Goal: Communication & Community: Answer question/provide support

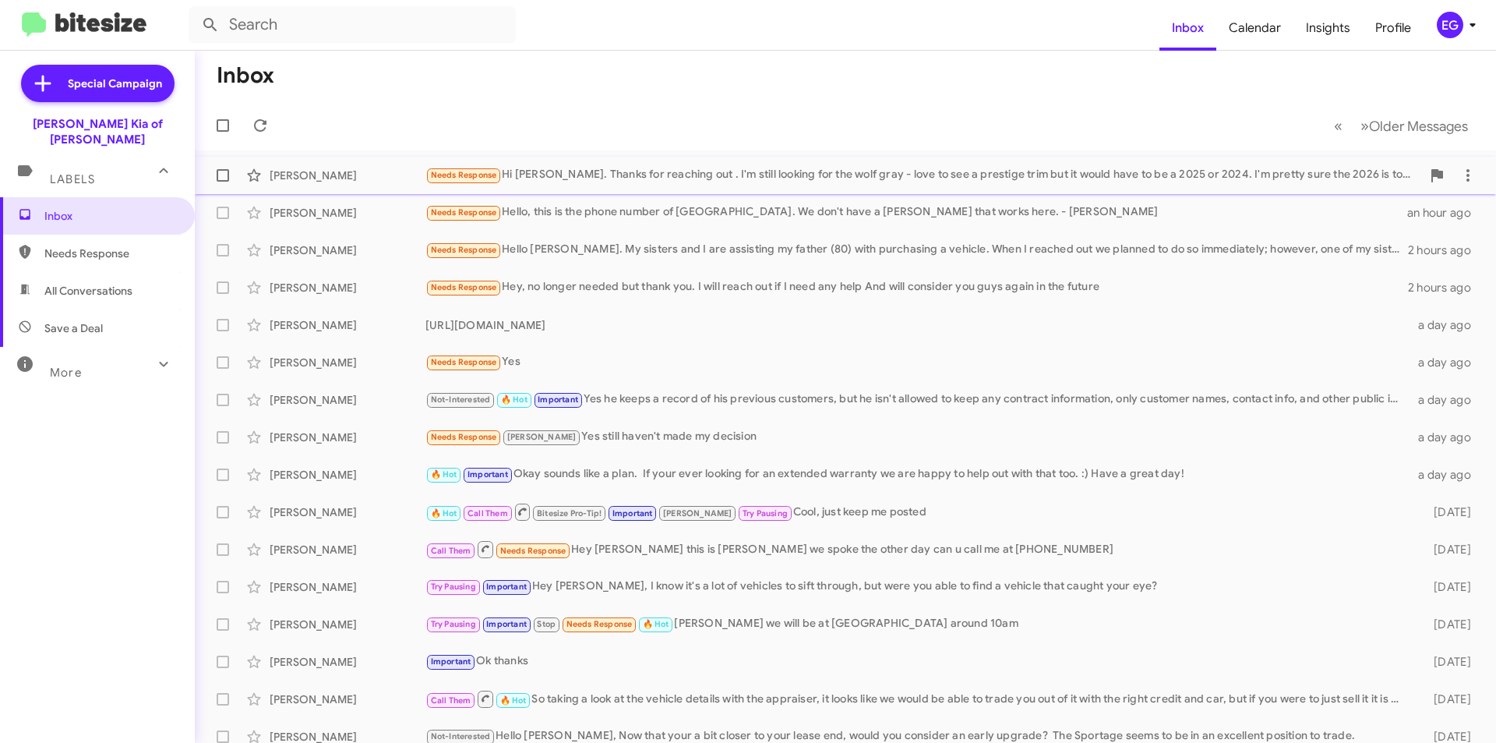
click at [753, 171] on div "Needs Response Hi [PERSON_NAME]. Thanks for reaching out . I'm still looking fo…" at bounding box center [923, 175] width 996 height 18
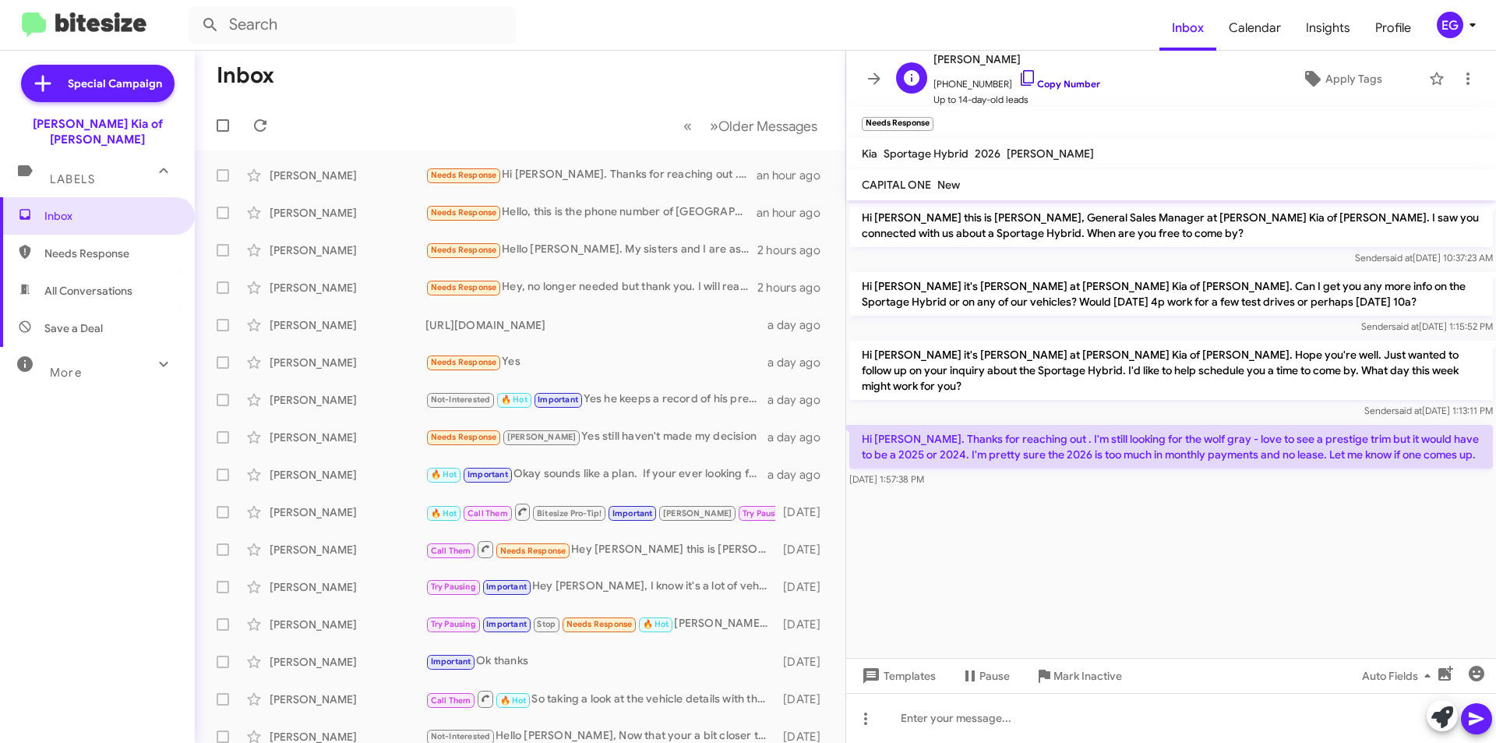
click at [1047, 83] on link "Copy Number" at bounding box center [1059, 84] width 82 height 12
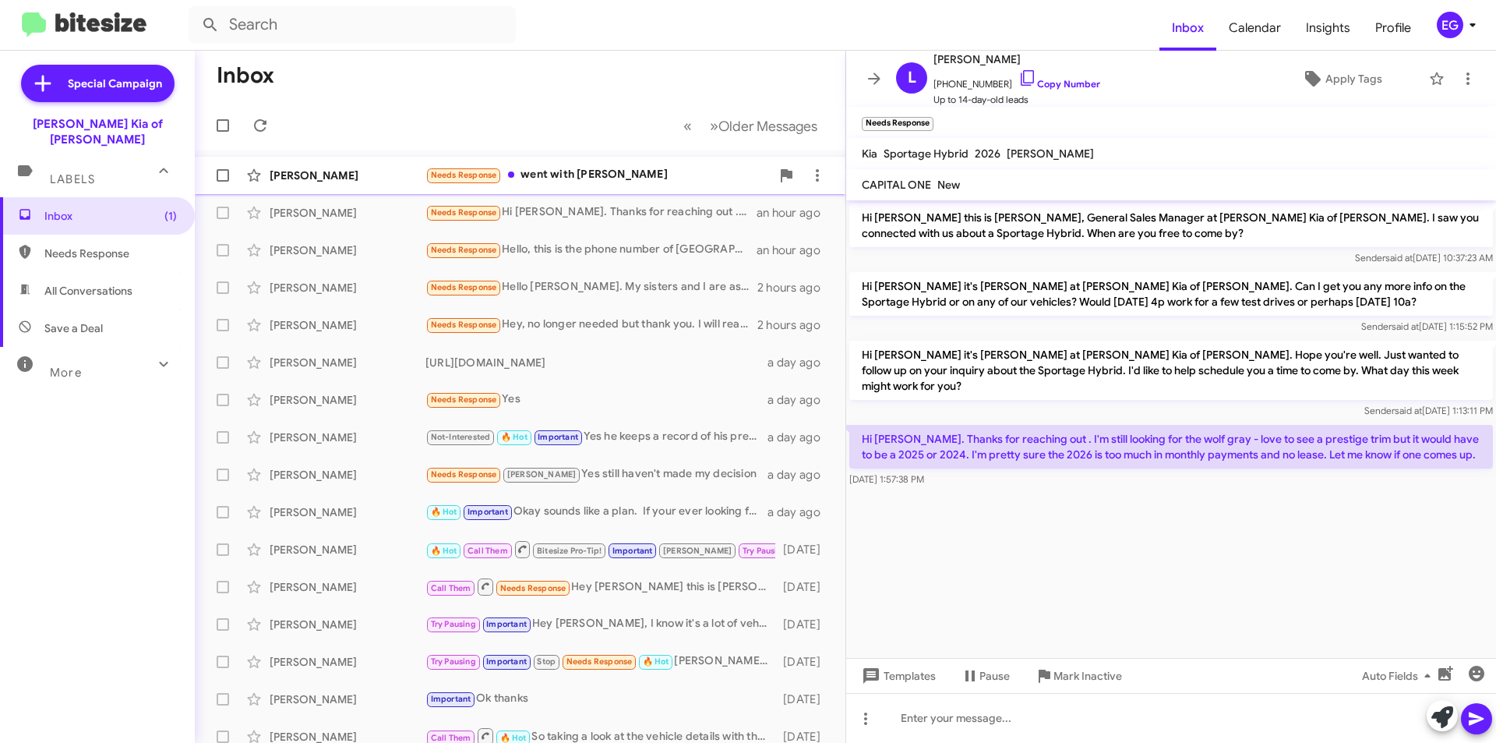
click at [570, 167] on div "Needs Response went with [PERSON_NAME]" at bounding box center [597, 175] width 345 height 18
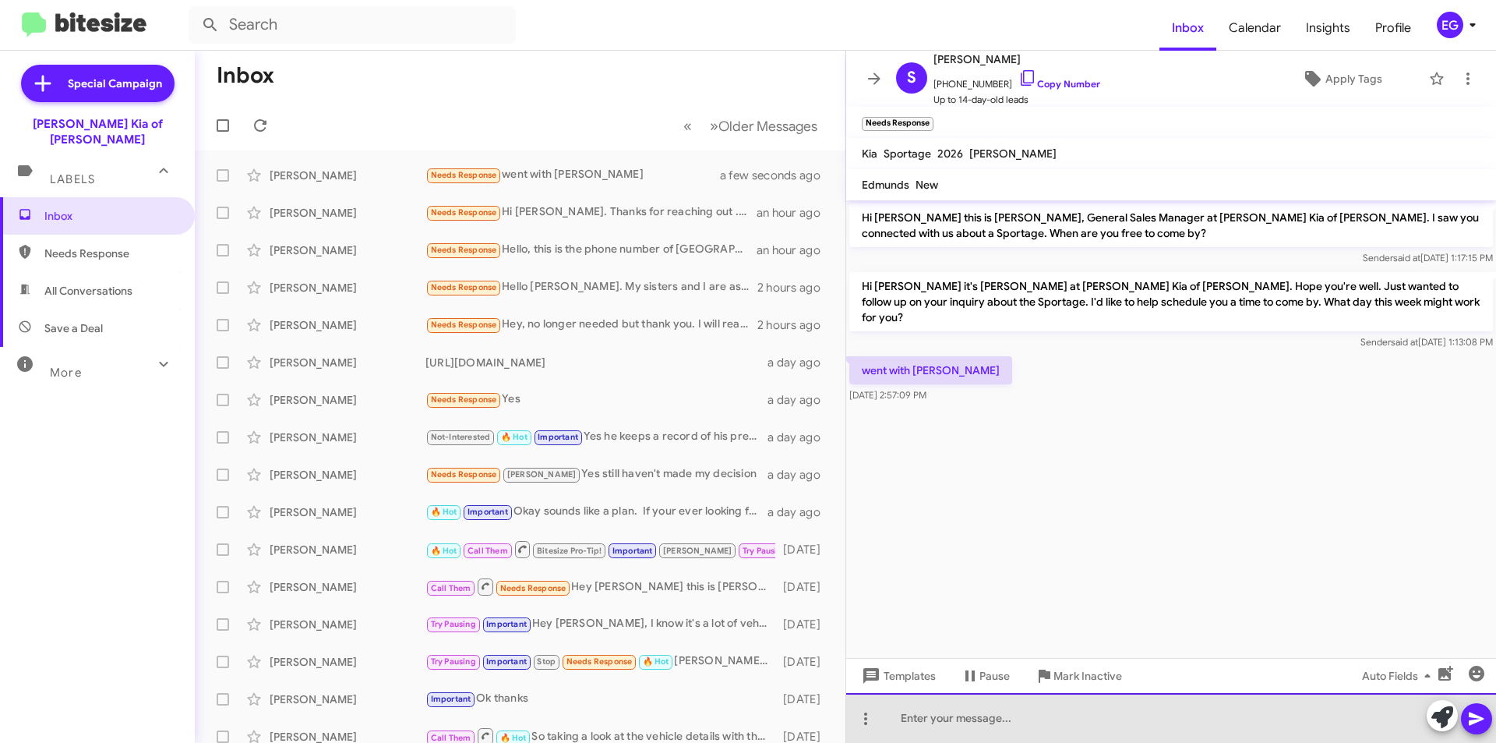
click at [961, 715] on div at bounding box center [1171, 718] width 650 height 50
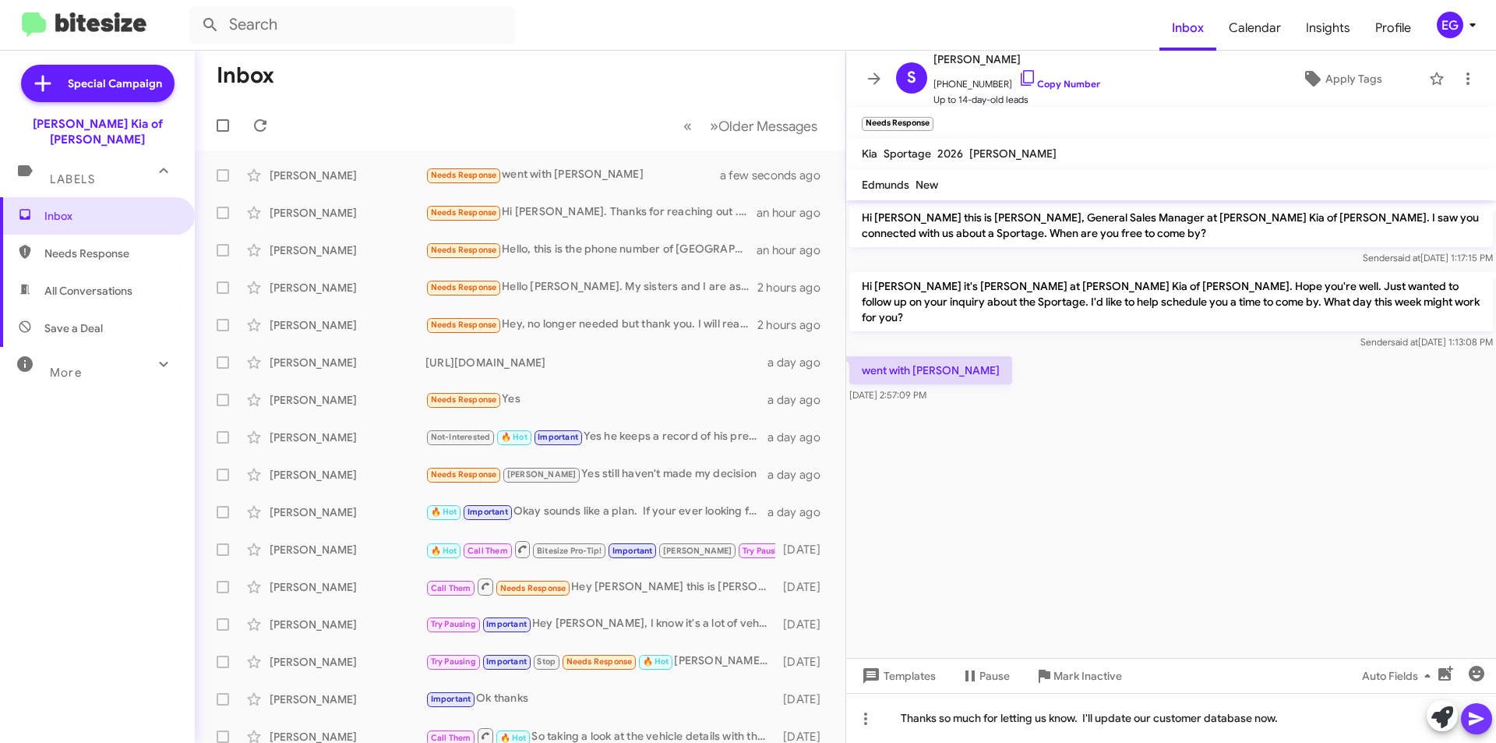
click at [1482, 715] on icon at bounding box center [1476, 718] width 19 height 19
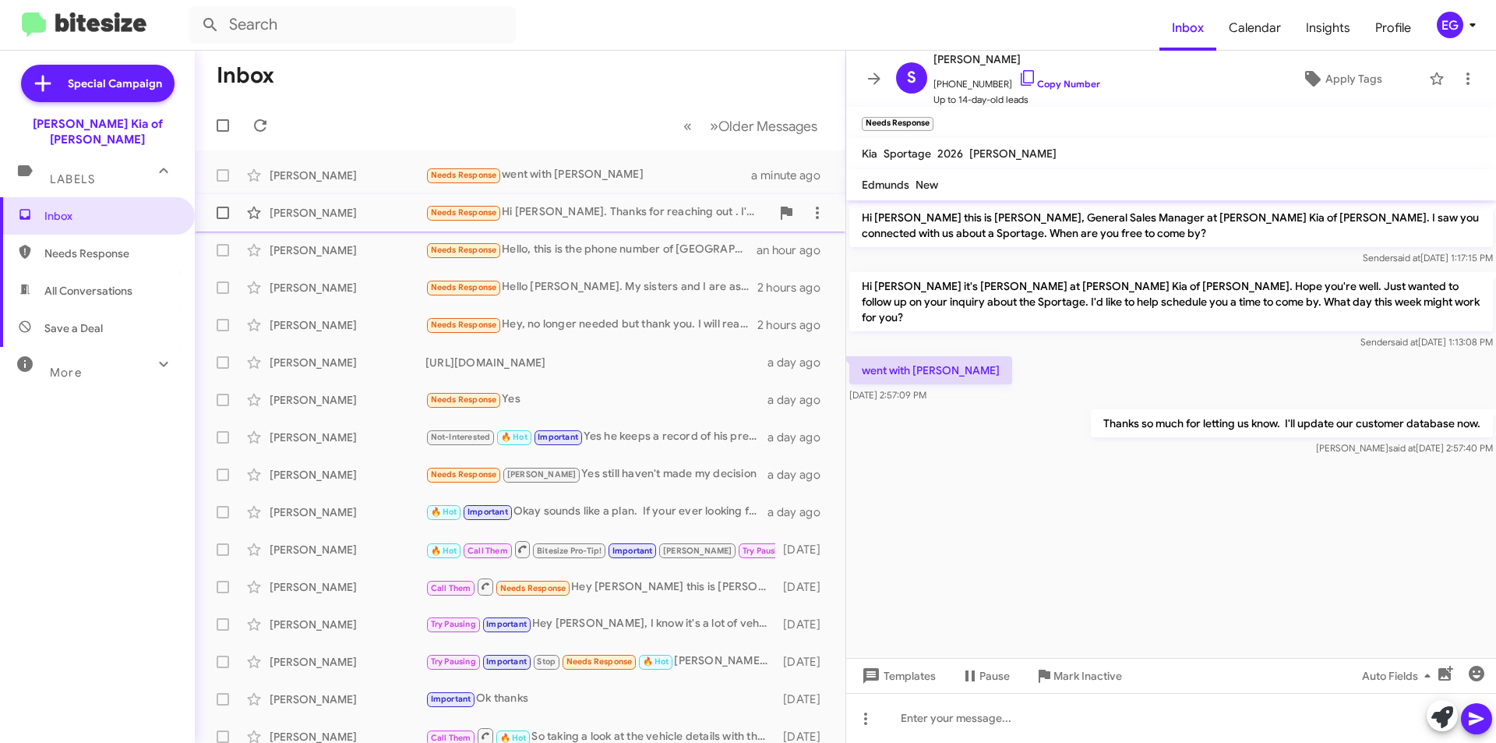
click at [608, 209] on div "Needs Response Hi [PERSON_NAME]. Thanks for reaching out . I'm still looking fo…" at bounding box center [597, 212] width 345 height 18
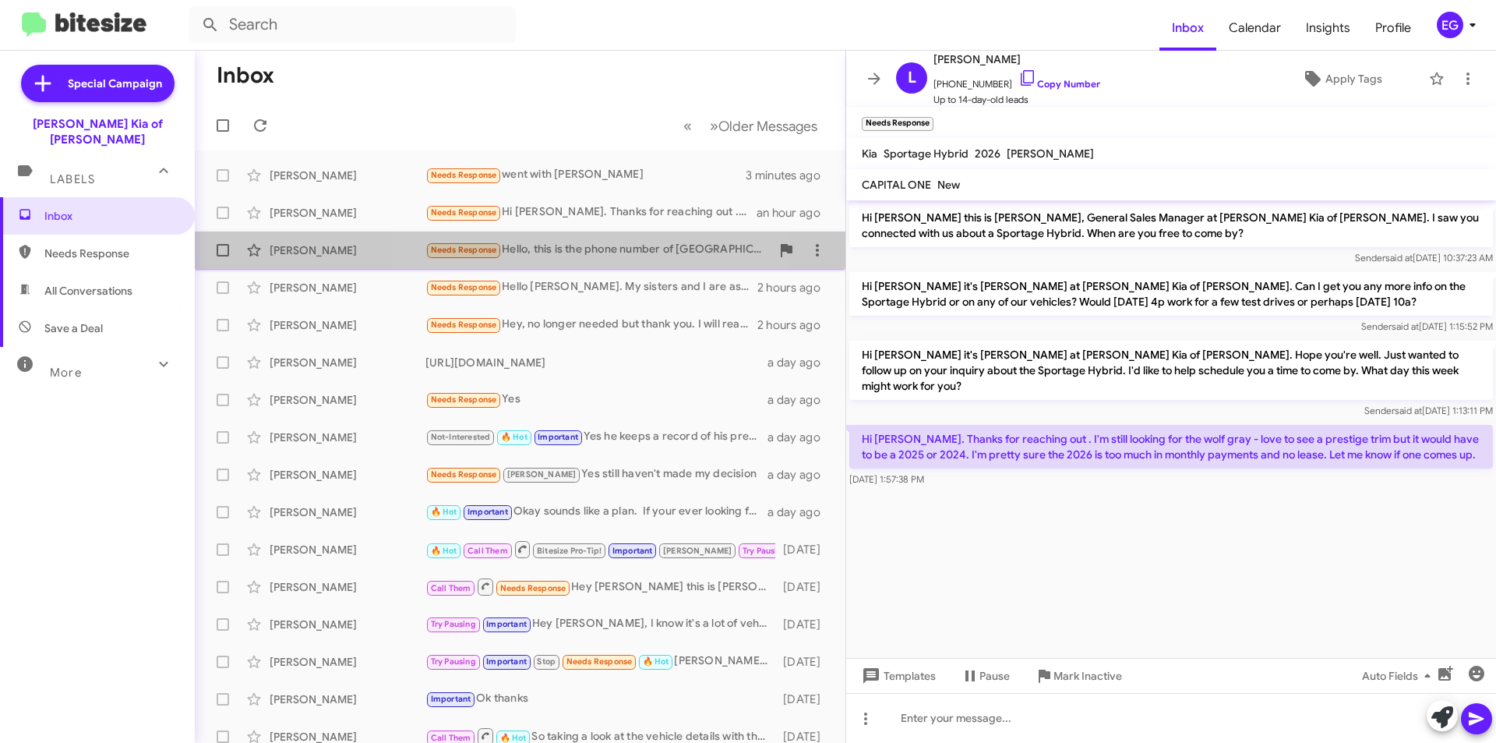
click at [584, 256] on div "Needs Response Hello, this is the phone number of [GEOGRAPHIC_DATA]. We don't h…" at bounding box center [597, 250] width 345 height 18
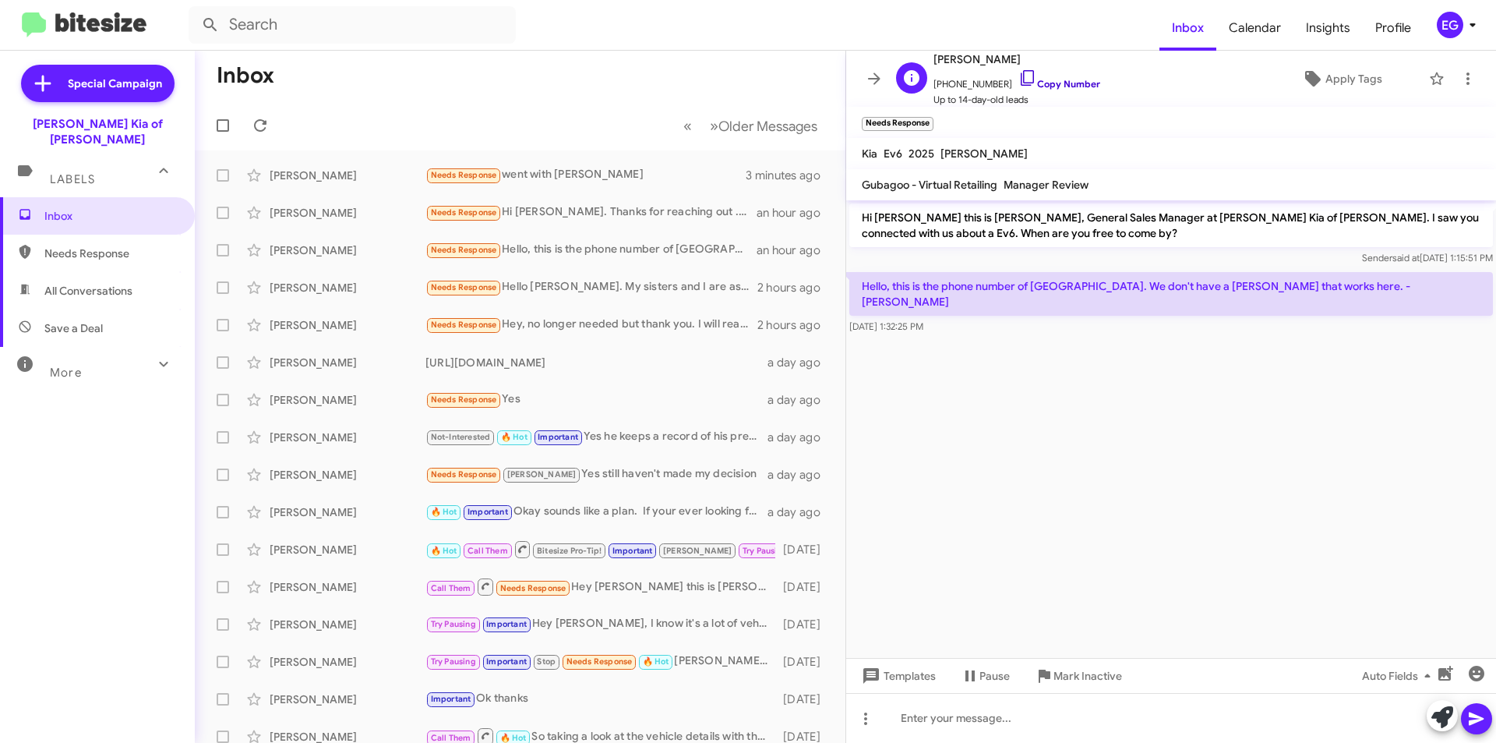
click at [1059, 80] on link "Copy Number" at bounding box center [1059, 84] width 82 height 12
click at [951, 714] on div at bounding box center [1171, 718] width 650 height 50
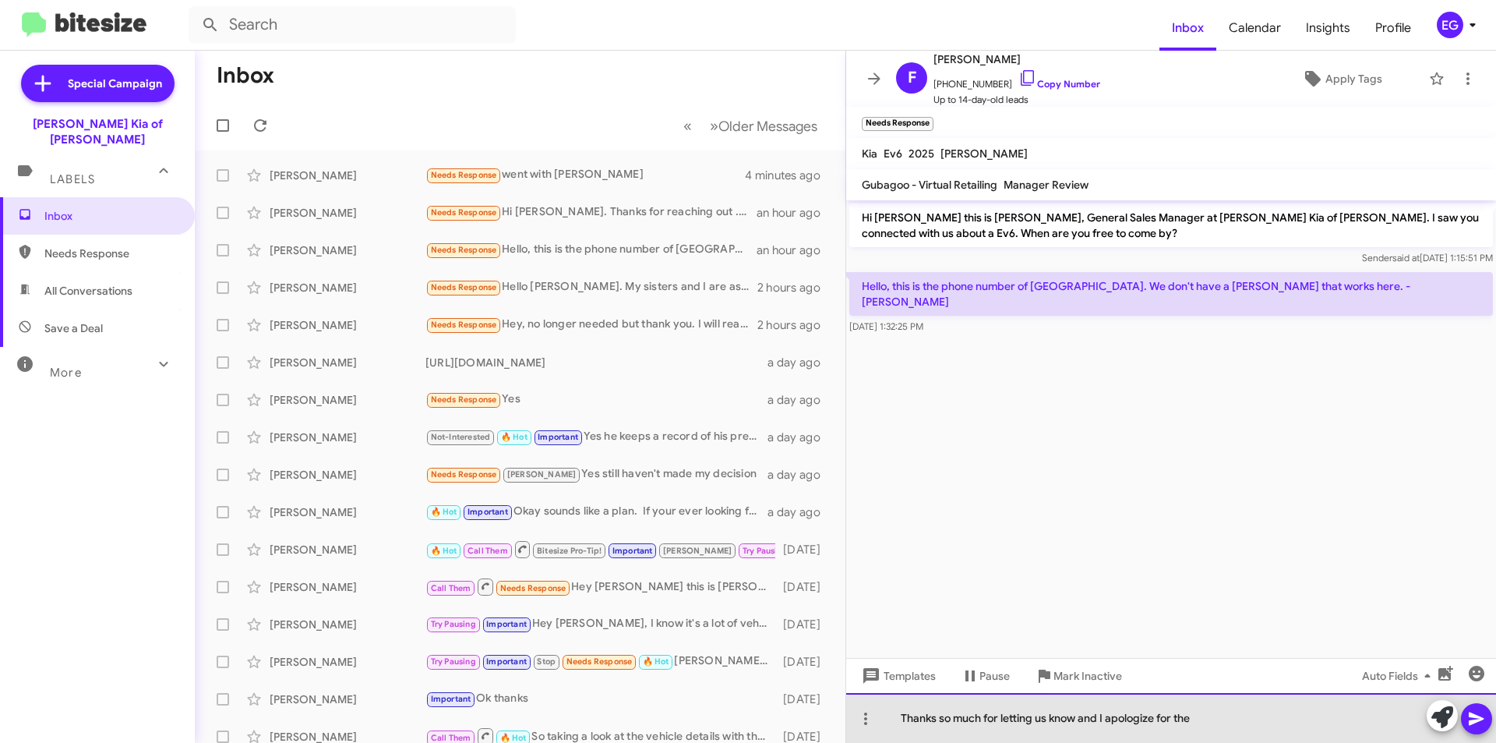
click at [1205, 715] on div "Thanks so much for letting us know and I apologize for the" at bounding box center [1171, 718] width 650 height 50
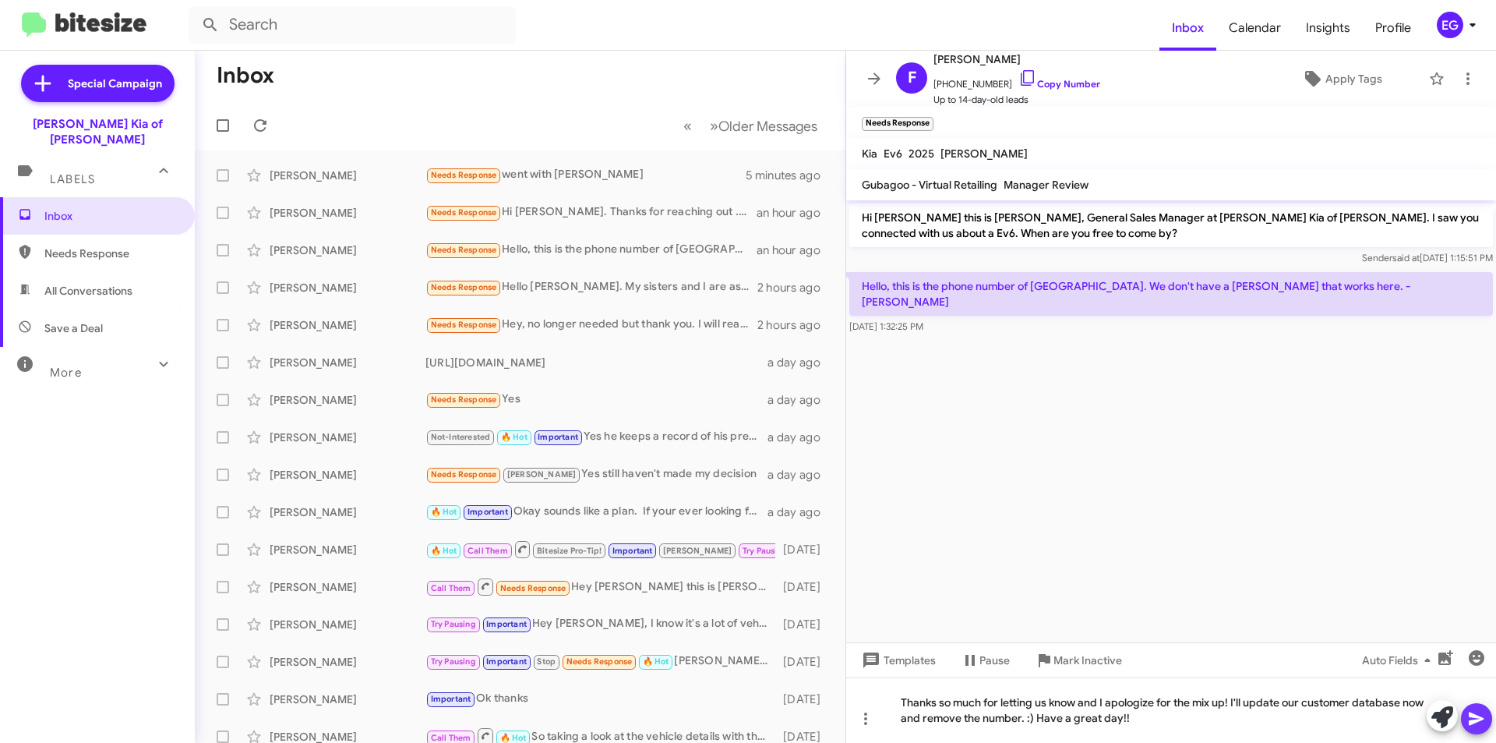
click at [1479, 715] on icon at bounding box center [1476, 718] width 15 height 13
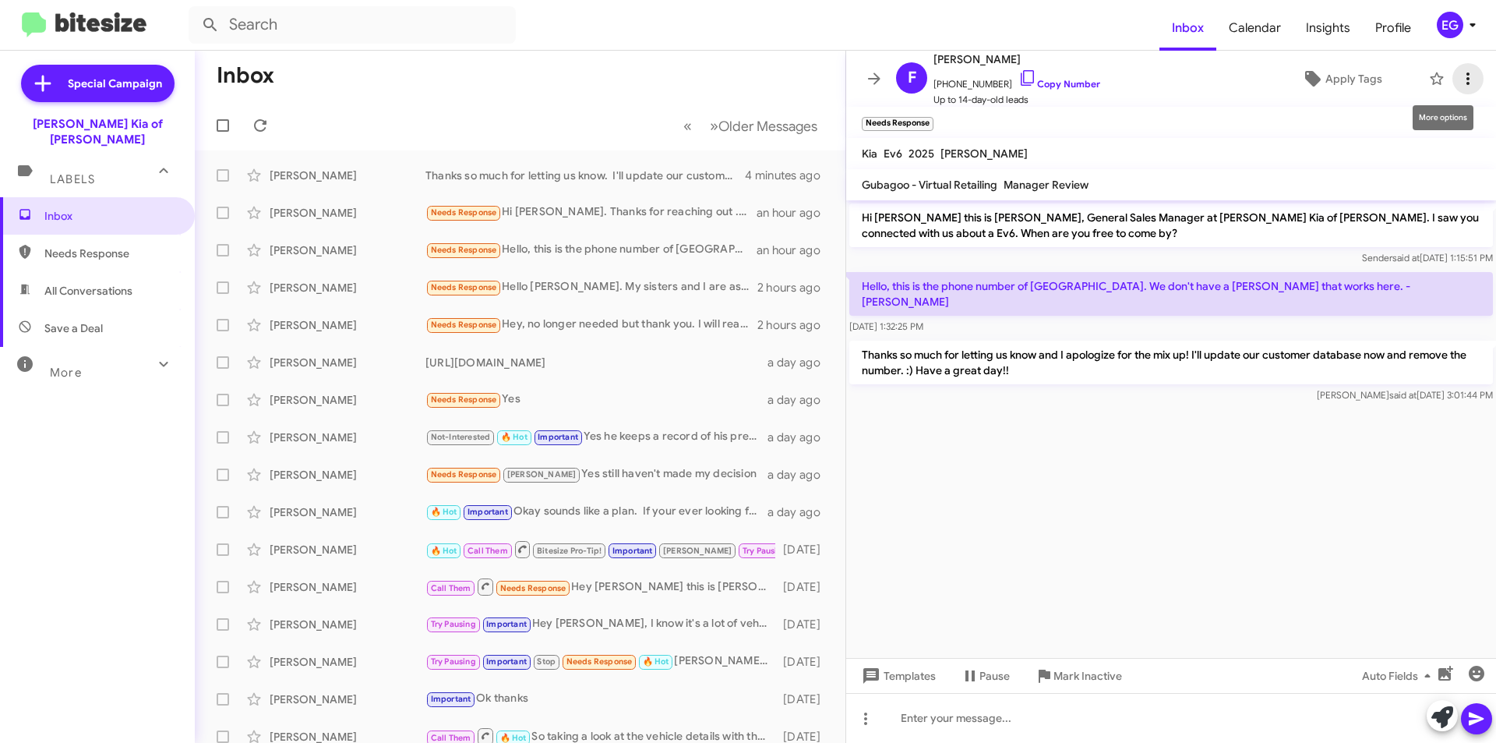
click at [1459, 72] on icon at bounding box center [1468, 78] width 19 height 19
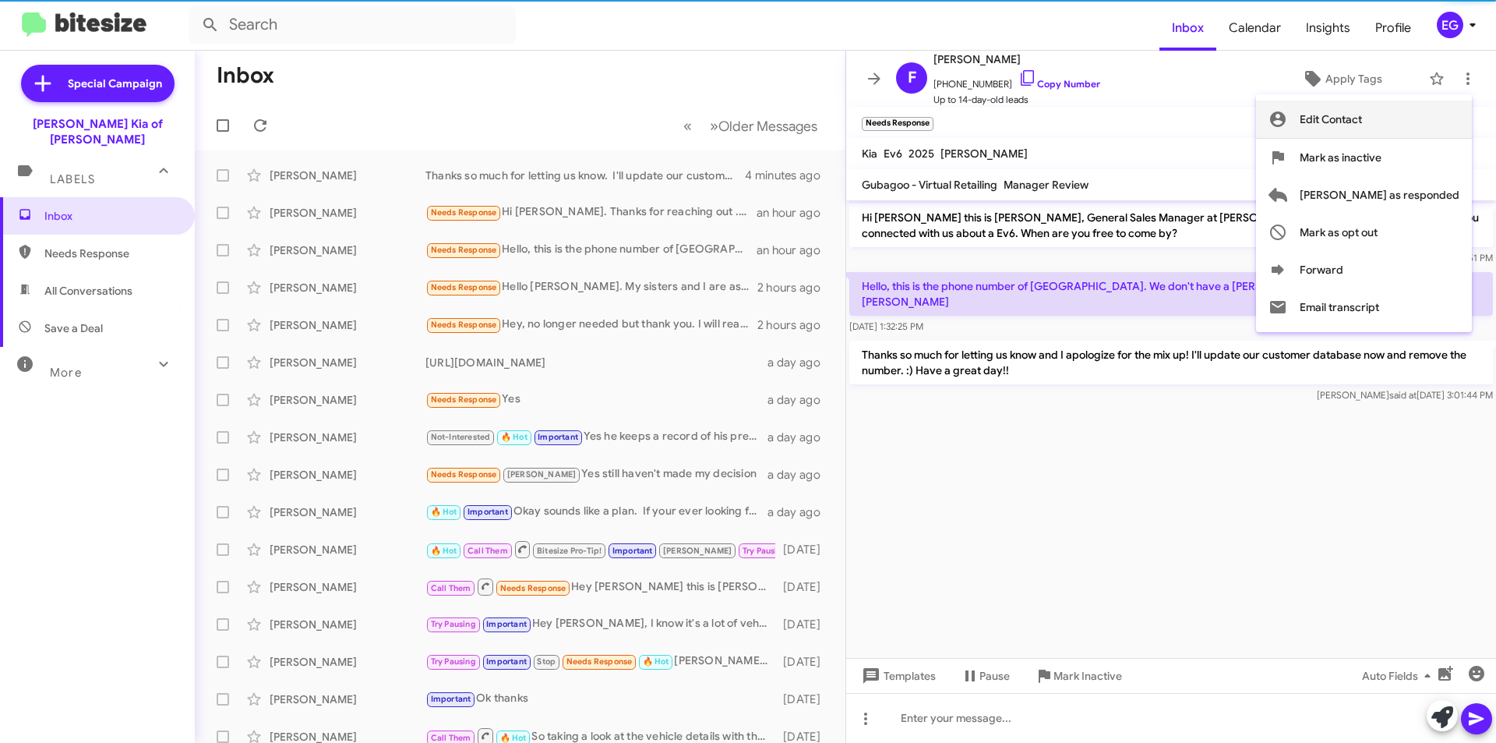
click at [1426, 113] on button "Edit Contact" at bounding box center [1364, 119] width 216 height 37
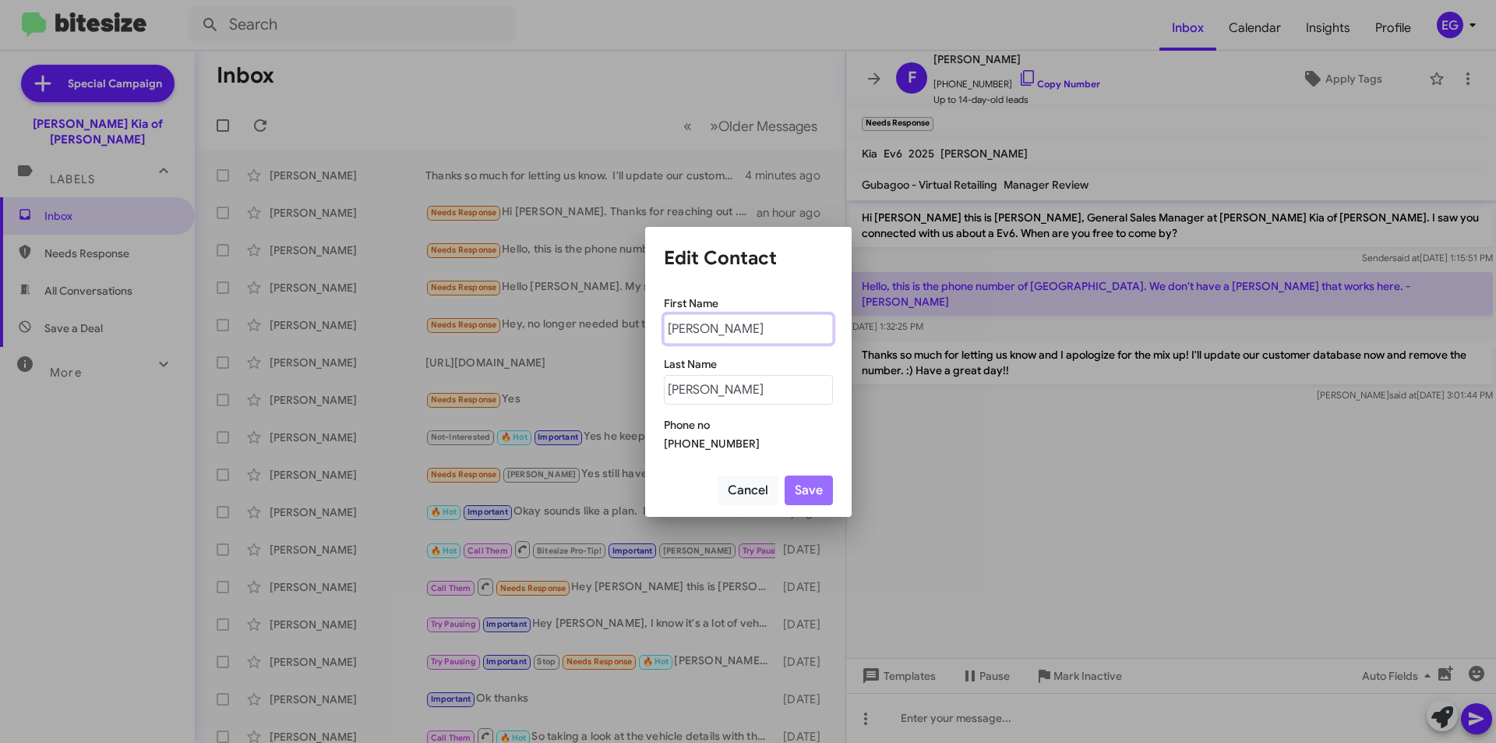
click at [718, 333] on input "[PERSON_NAME]" at bounding box center [748, 329] width 169 height 30
type input "anima"
click at [750, 485] on button "Cancel" at bounding box center [748, 490] width 61 height 30
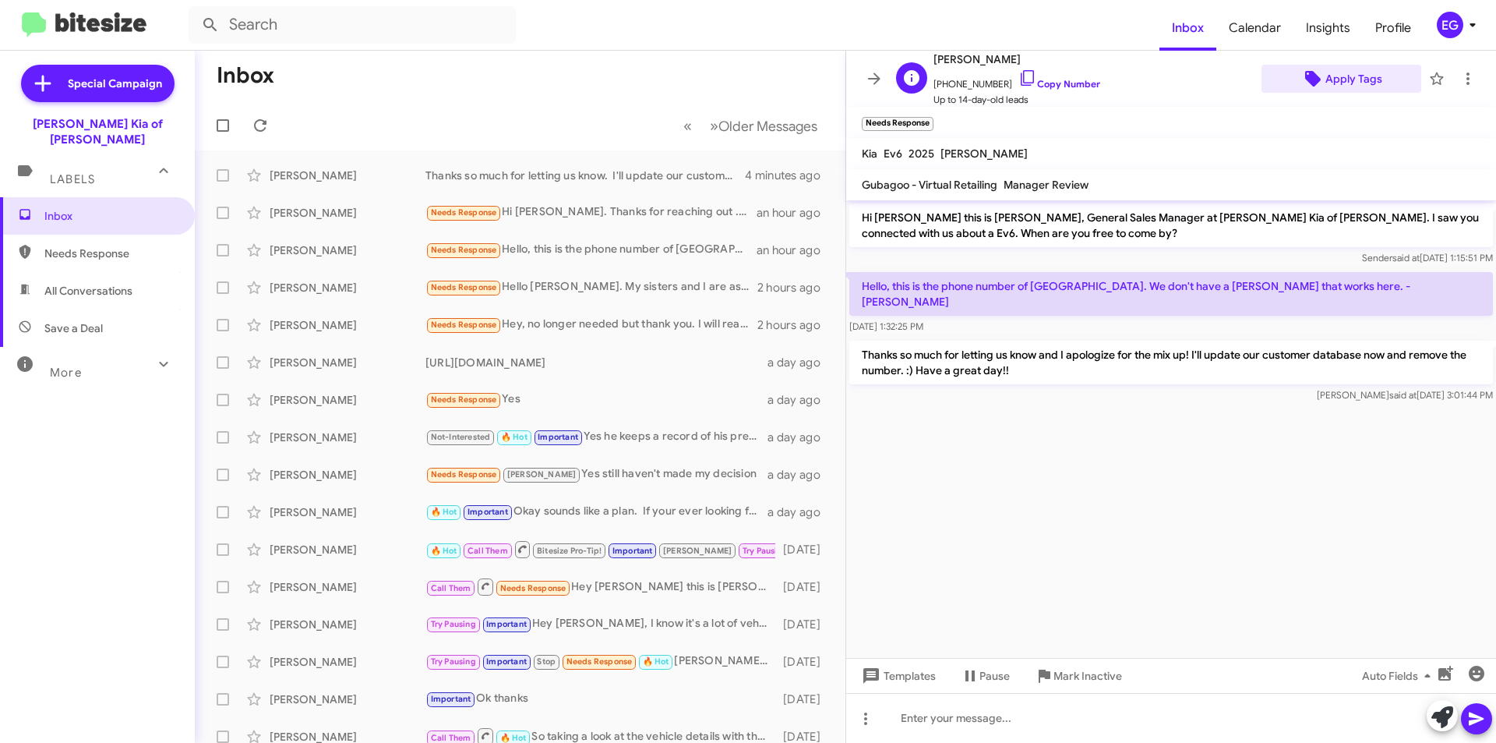
click at [1333, 90] on span "Apply Tags" at bounding box center [1353, 79] width 57 height 28
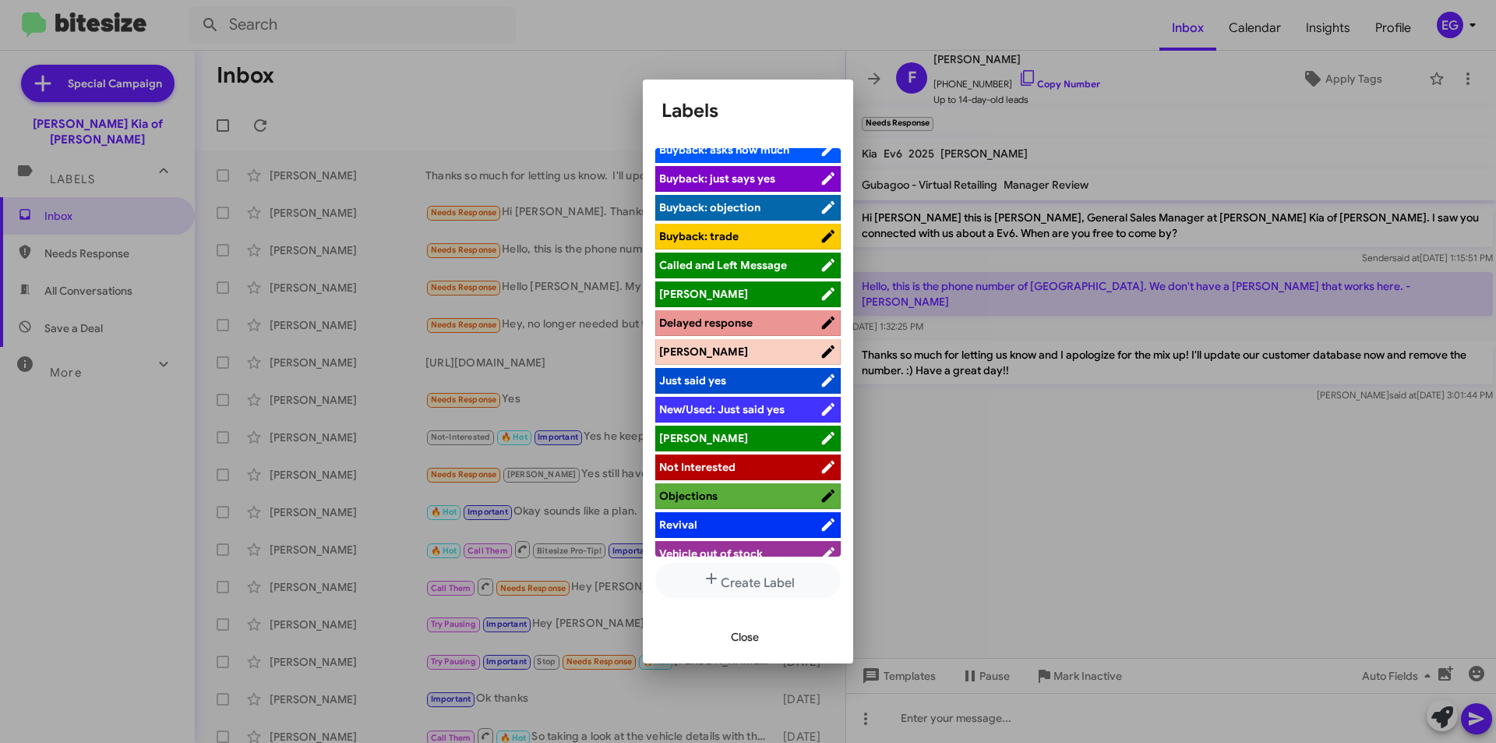
scroll to position [169, 0]
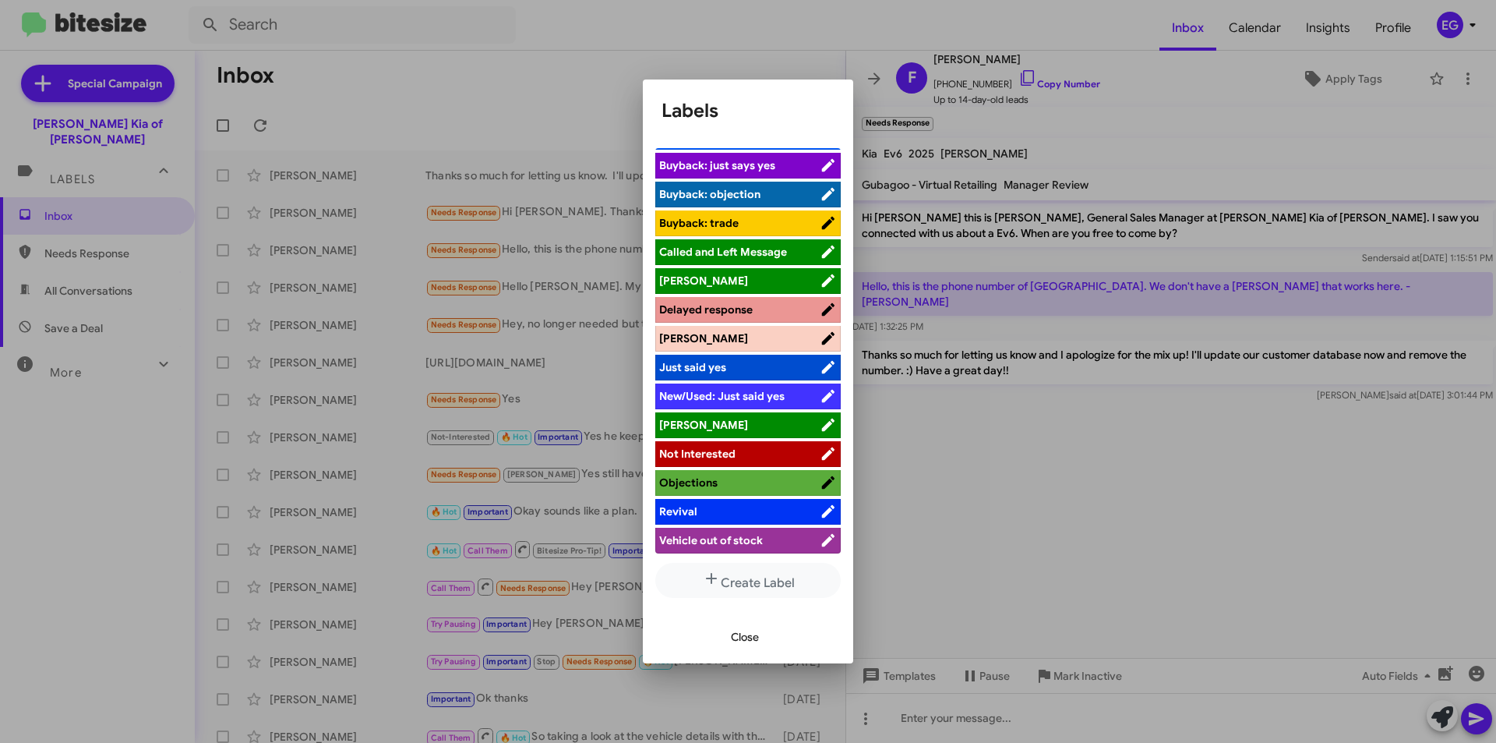
click at [710, 455] on span "Not Interested" at bounding box center [697, 453] width 76 height 14
click at [756, 637] on span "Close" at bounding box center [745, 637] width 28 height 28
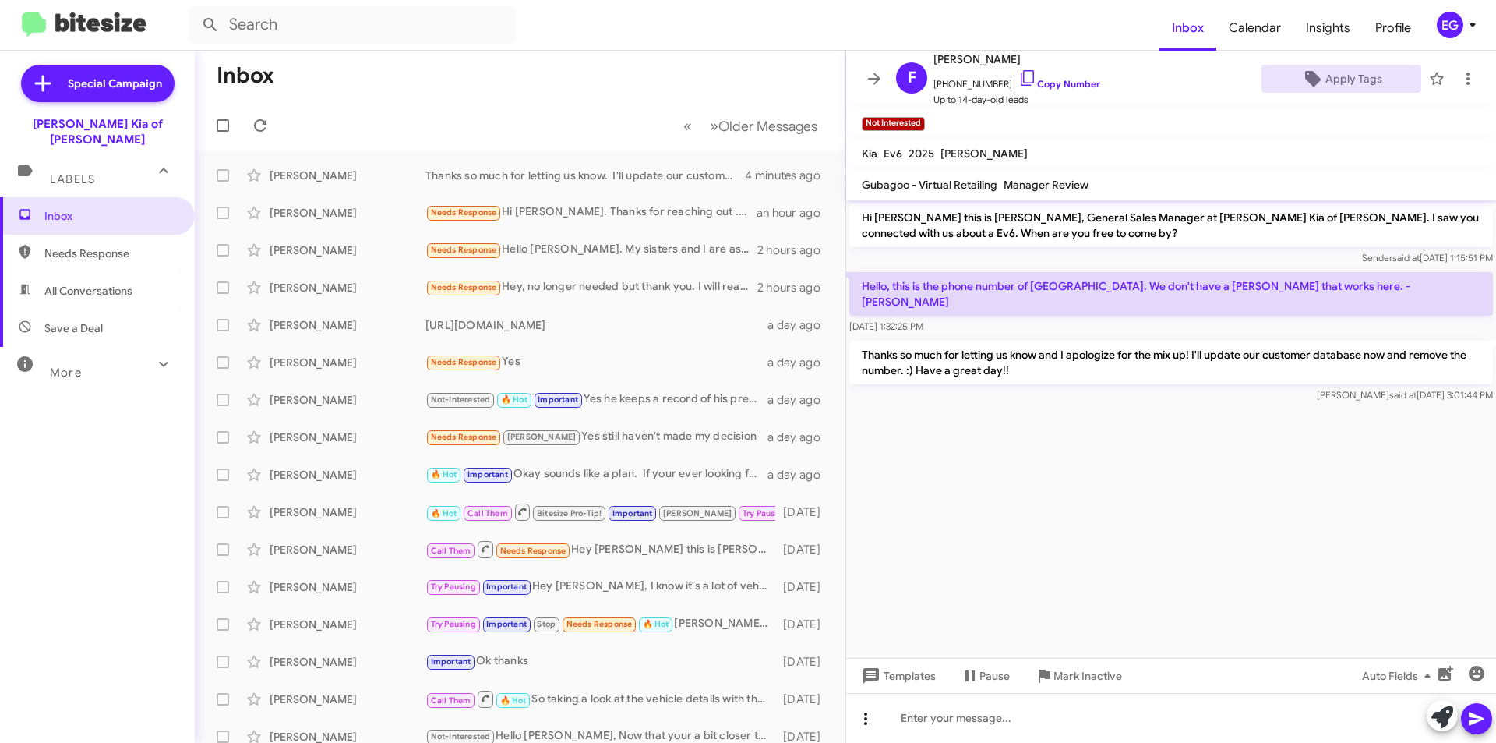
click at [859, 715] on icon at bounding box center [865, 718] width 19 height 19
click at [999, 545] on div at bounding box center [748, 371] width 1496 height 743
click at [1463, 74] on icon at bounding box center [1468, 78] width 19 height 19
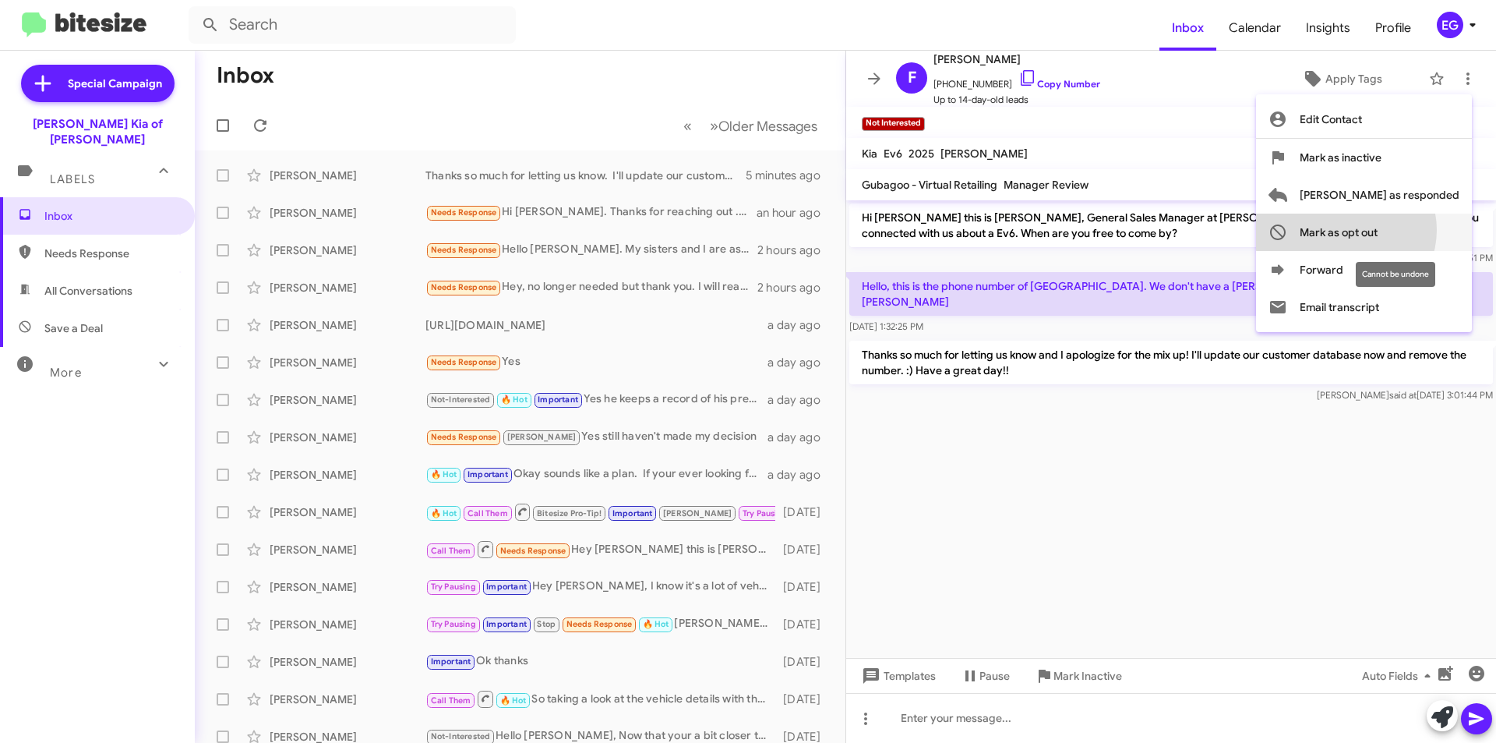
click at [1378, 230] on span "Mark as opt out" at bounding box center [1339, 231] width 78 height 37
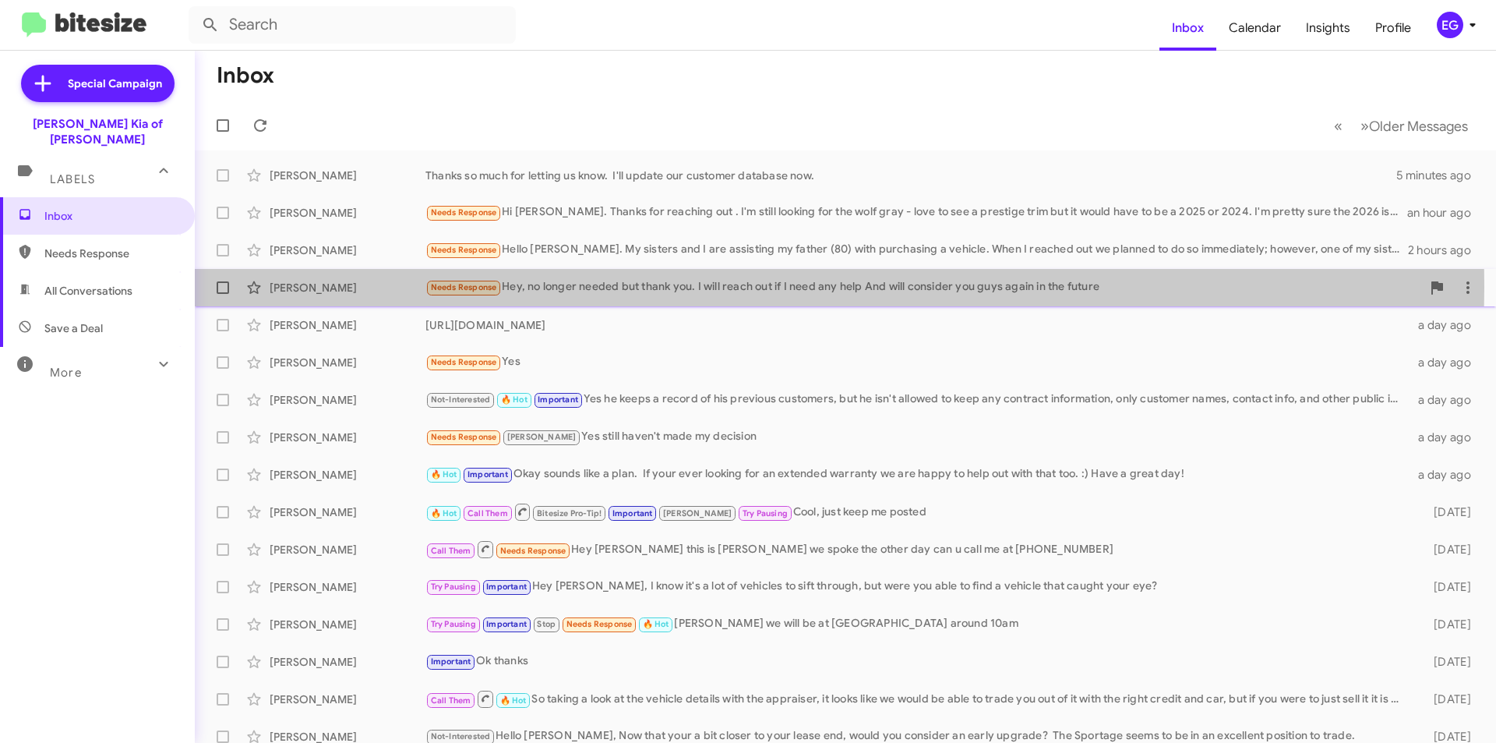
click at [660, 287] on div "Needs Response Hey, no longer needed but thank you. I will reach out if I need …" at bounding box center [923, 287] width 996 height 18
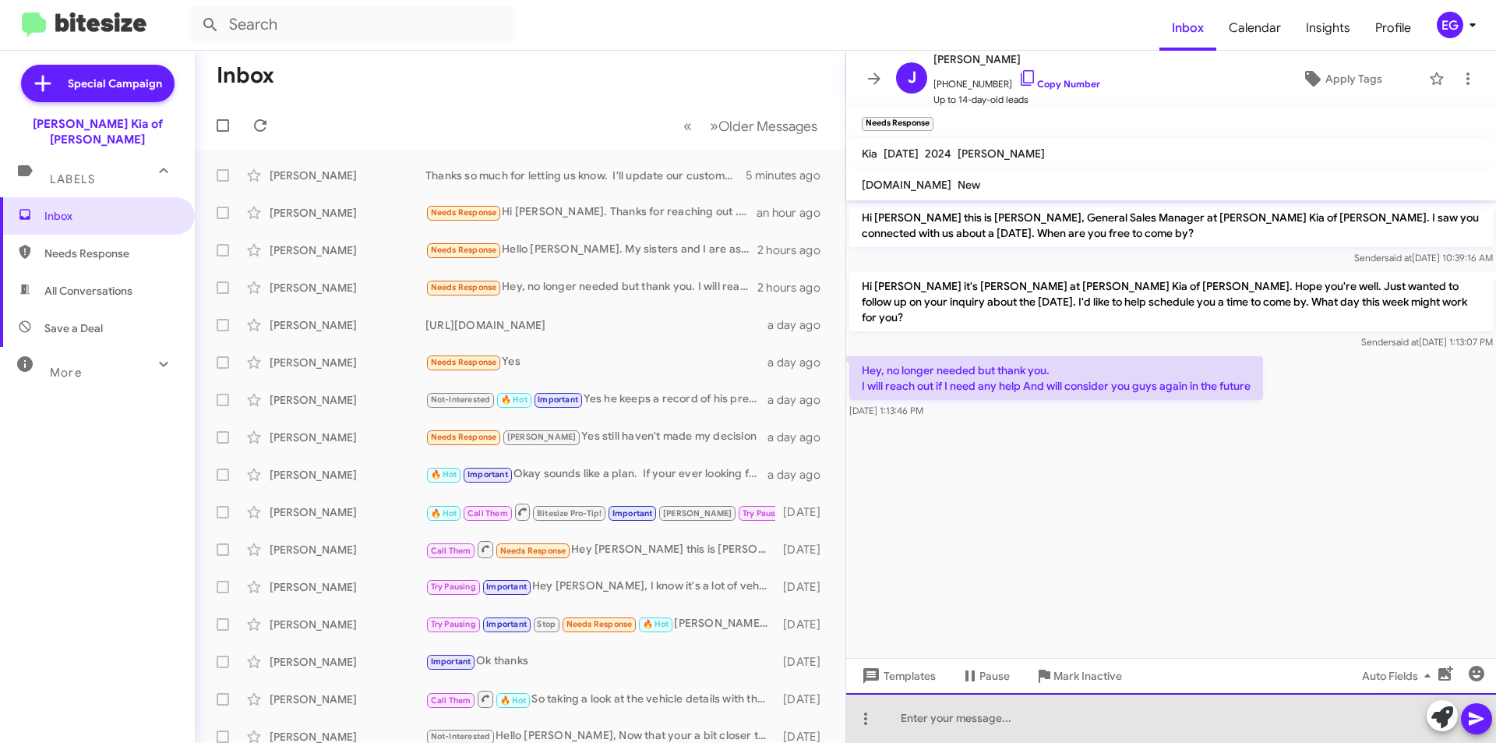
click at [942, 714] on div at bounding box center [1171, 718] width 650 height 50
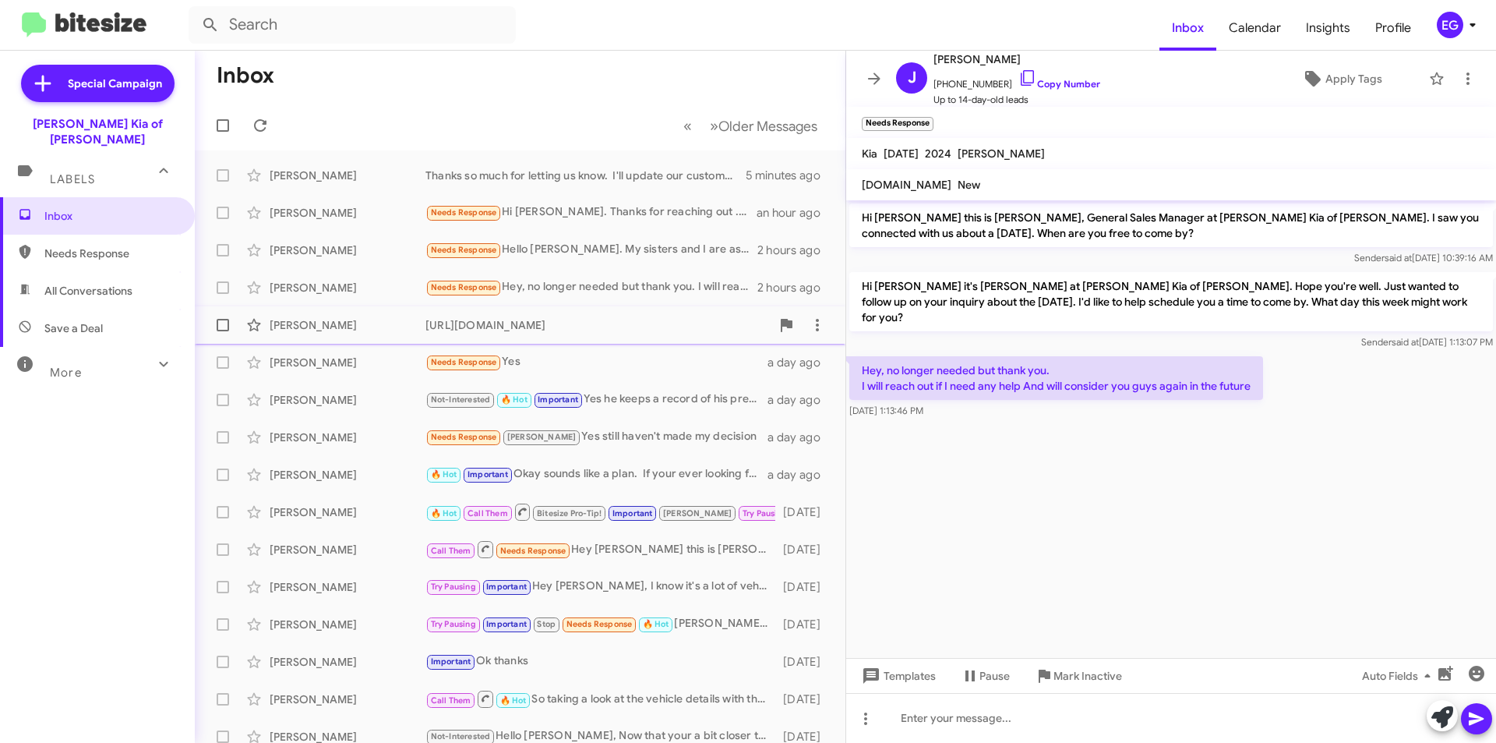
click at [645, 318] on div "[URL][DOMAIN_NAME]" at bounding box center [597, 325] width 345 height 16
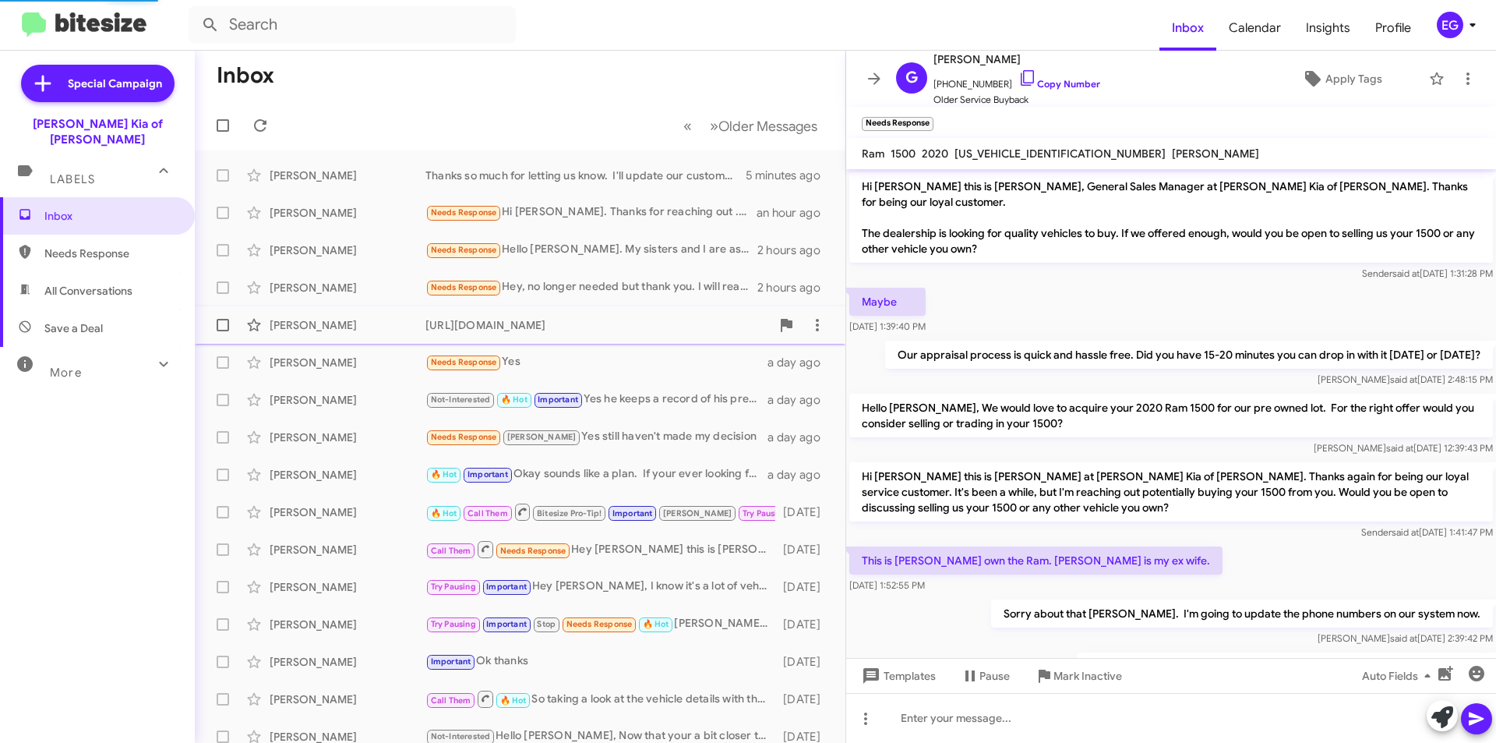
scroll to position [199, 0]
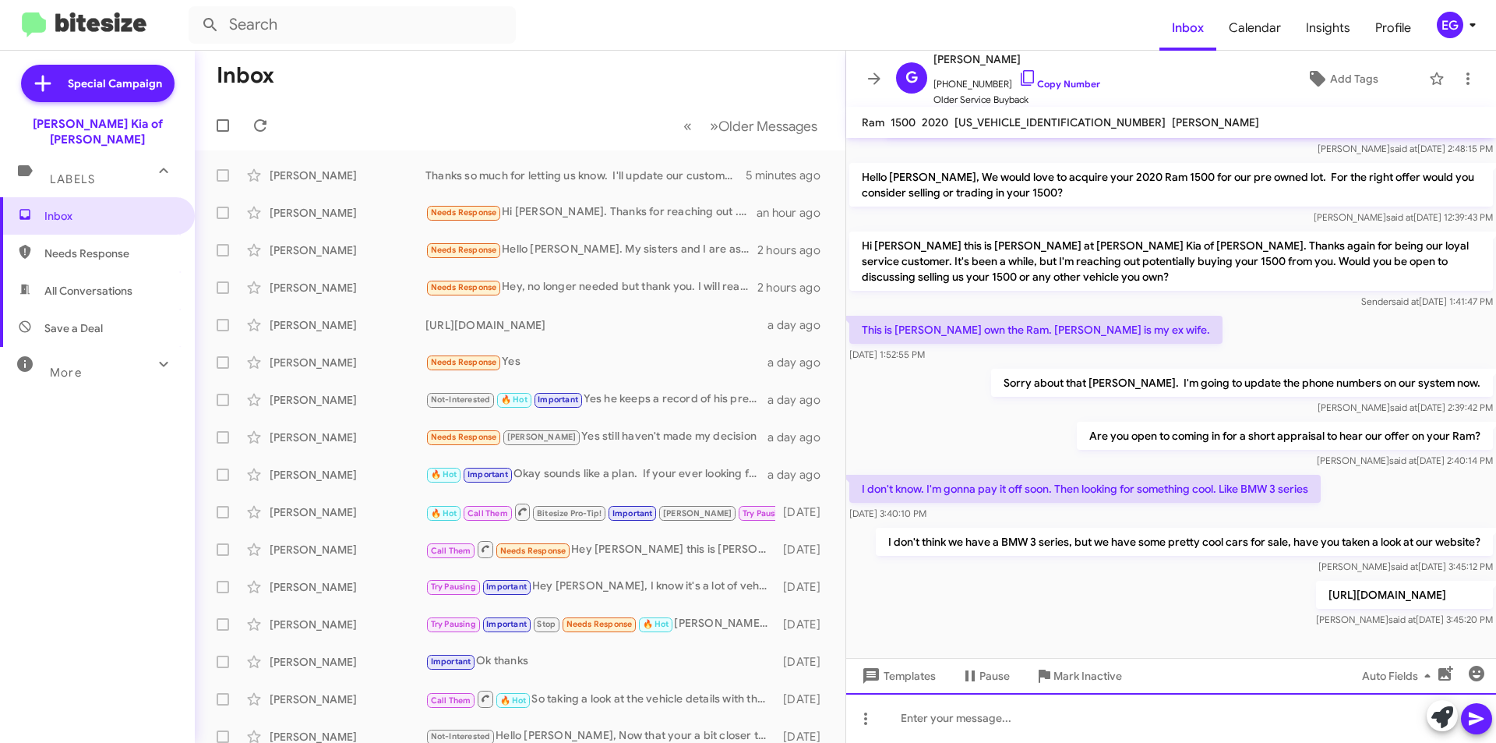
click at [986, 715] on div at bounding box center [1171, 718] width 650 height 50
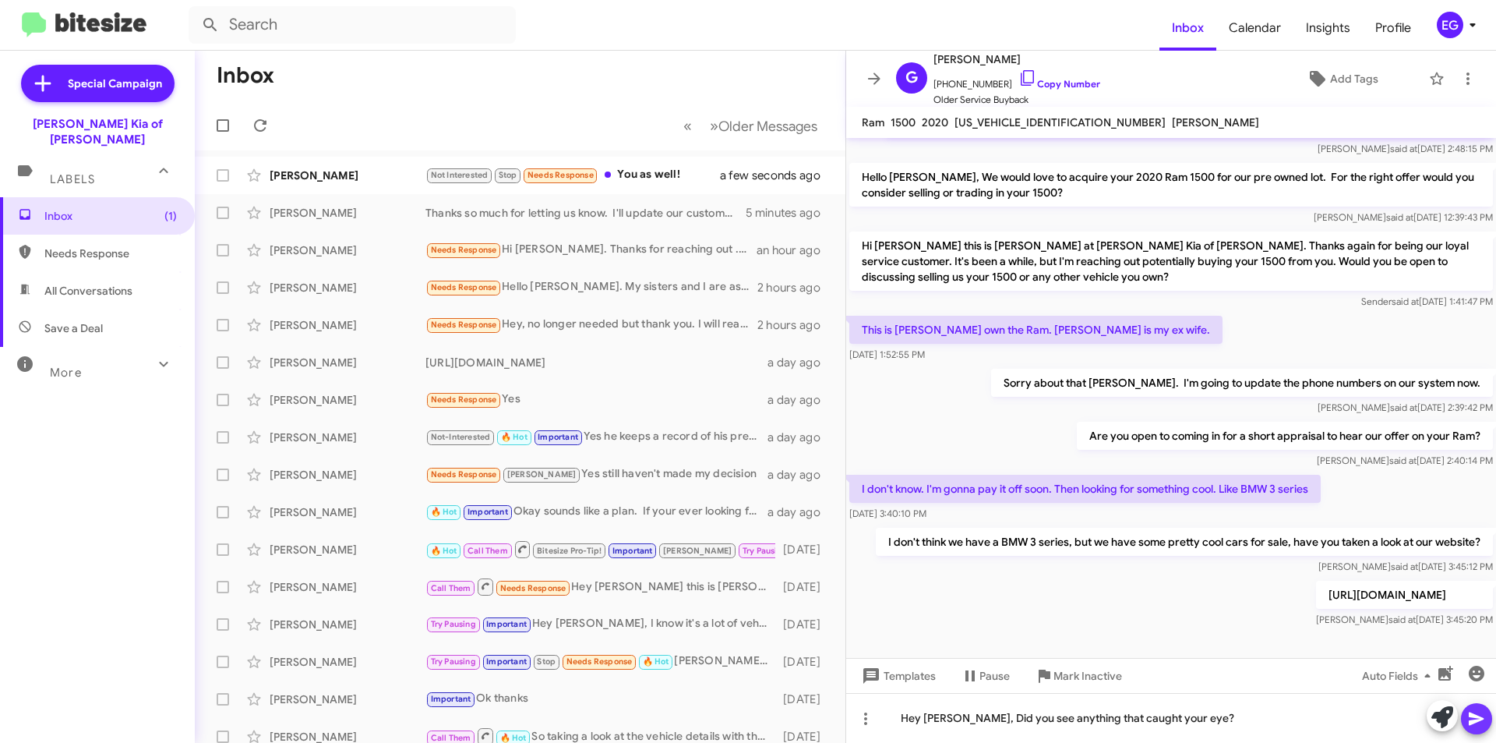
click at [1482, 711] on icon at bounding box center [1476, 718] width 19 height 19
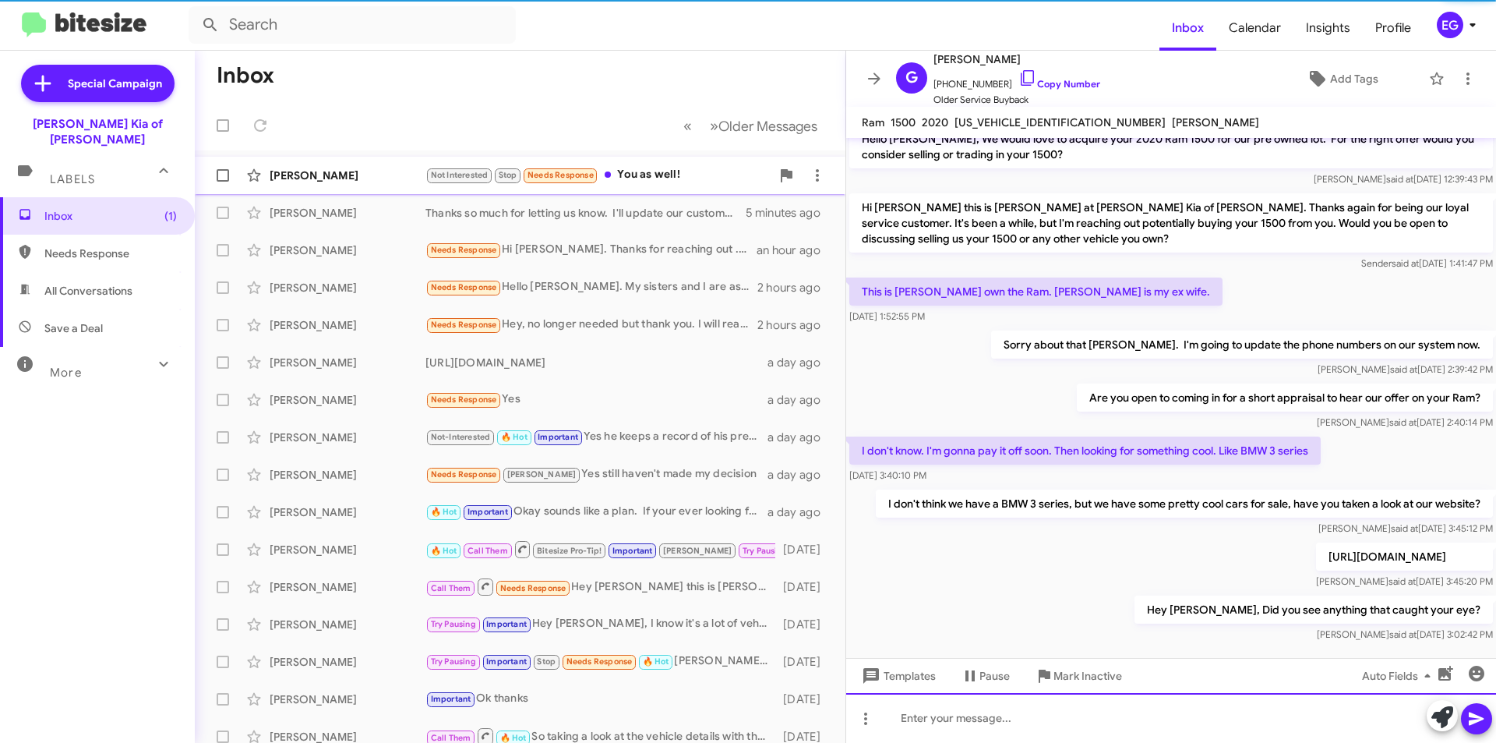
scroll to position [256, 0]
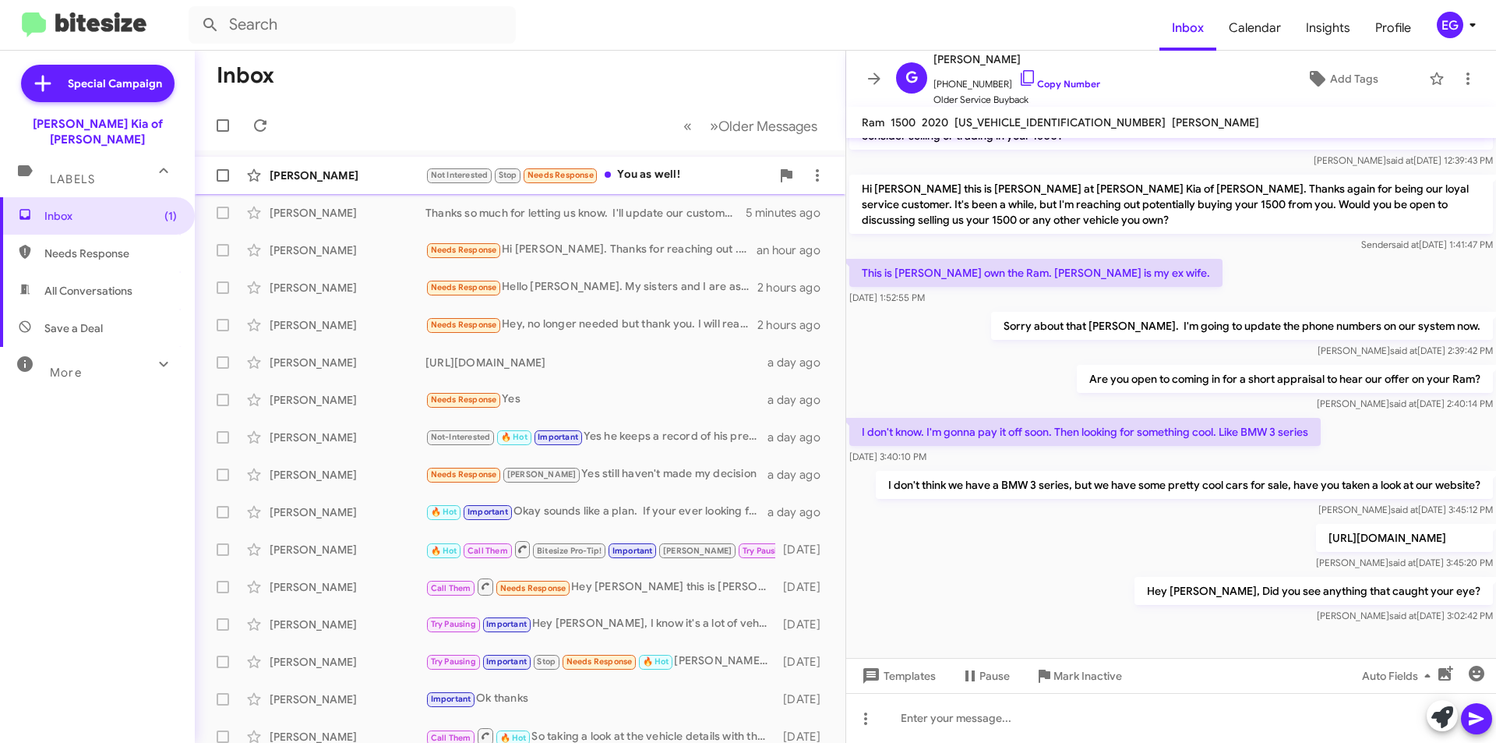
click at [399, 171] on div "[PERSON_NAME]" at bounding box center [348, 176] width 156 height 16
